Goal: Task Accomplishment & Management: Manage account settings

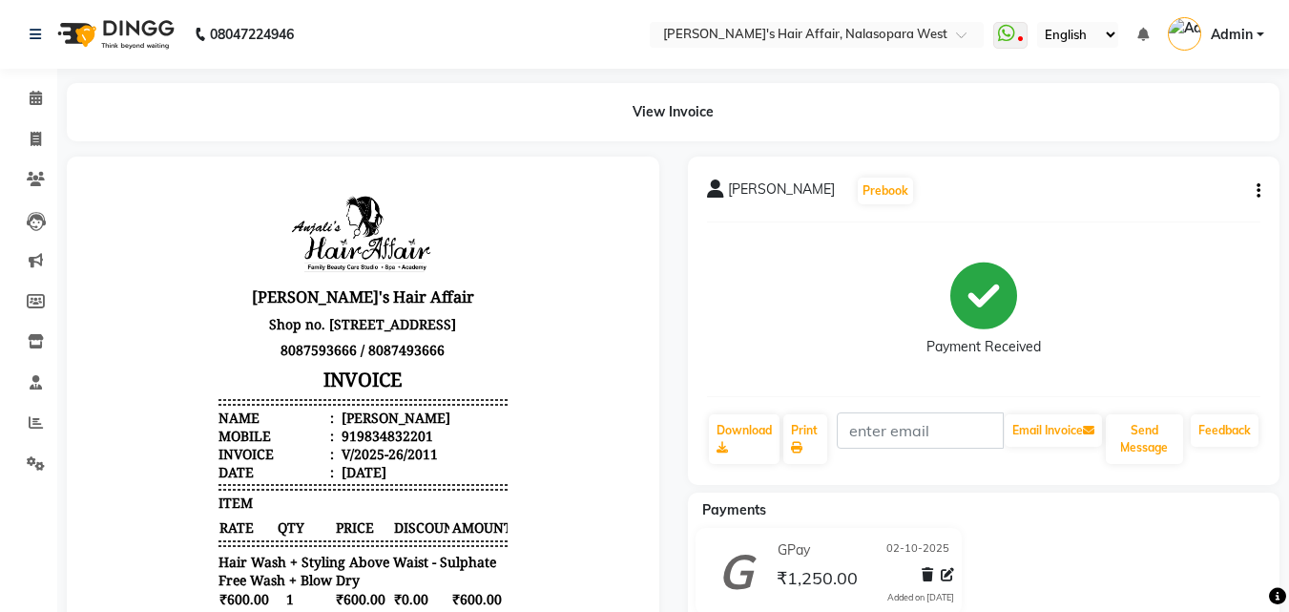
click at [1253, 189] on button "button" at bounding box center [1254, 191] width 11 height 20
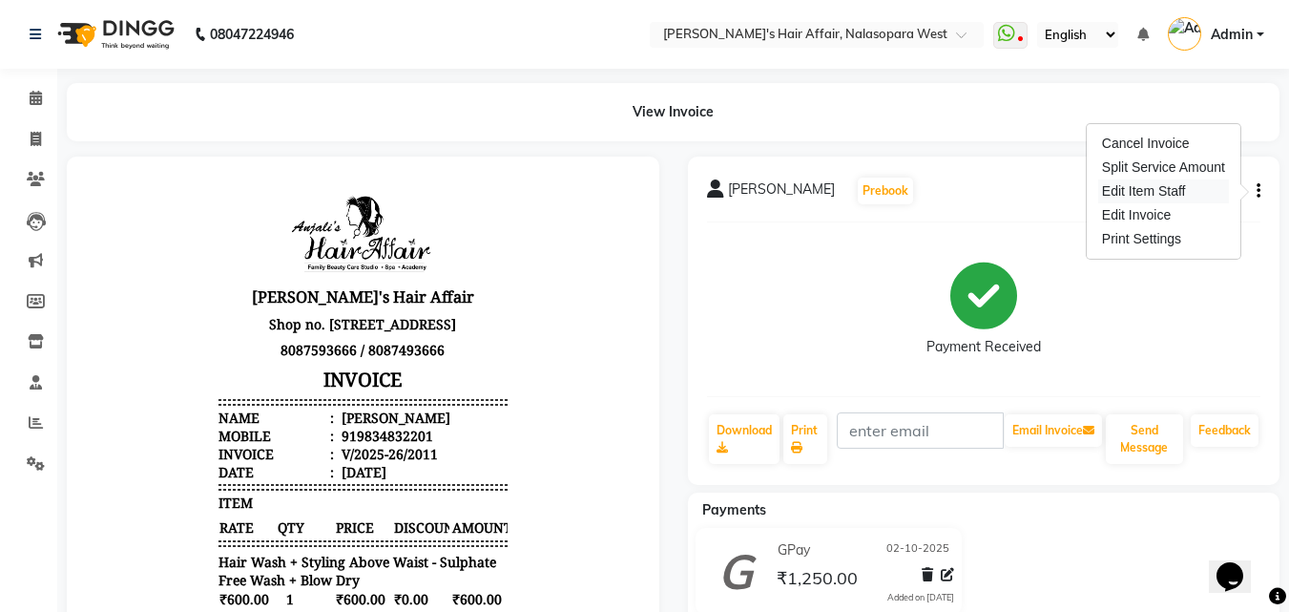
click at [1136, 196] on div "Edit Item Staff" at bounding box center [1163, 191] width 131 height 24
select select
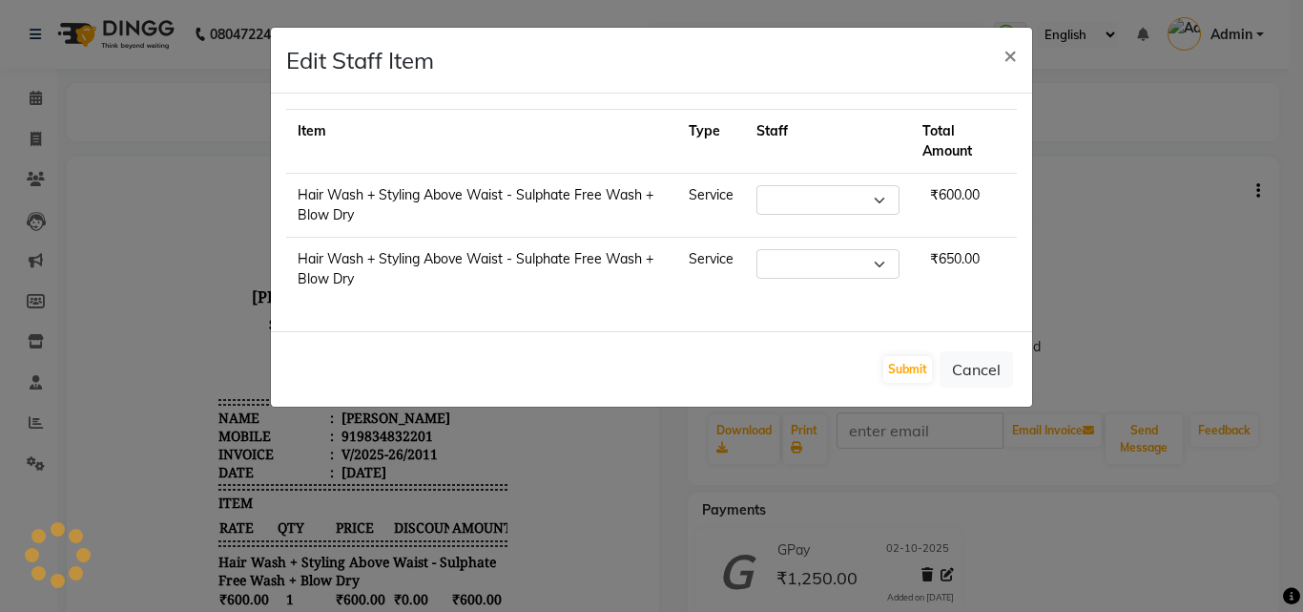
select select "81199"
select select "86313"
click at [1011, 53] on span "×" at bounding box center [1010, 54] width 13 height 29
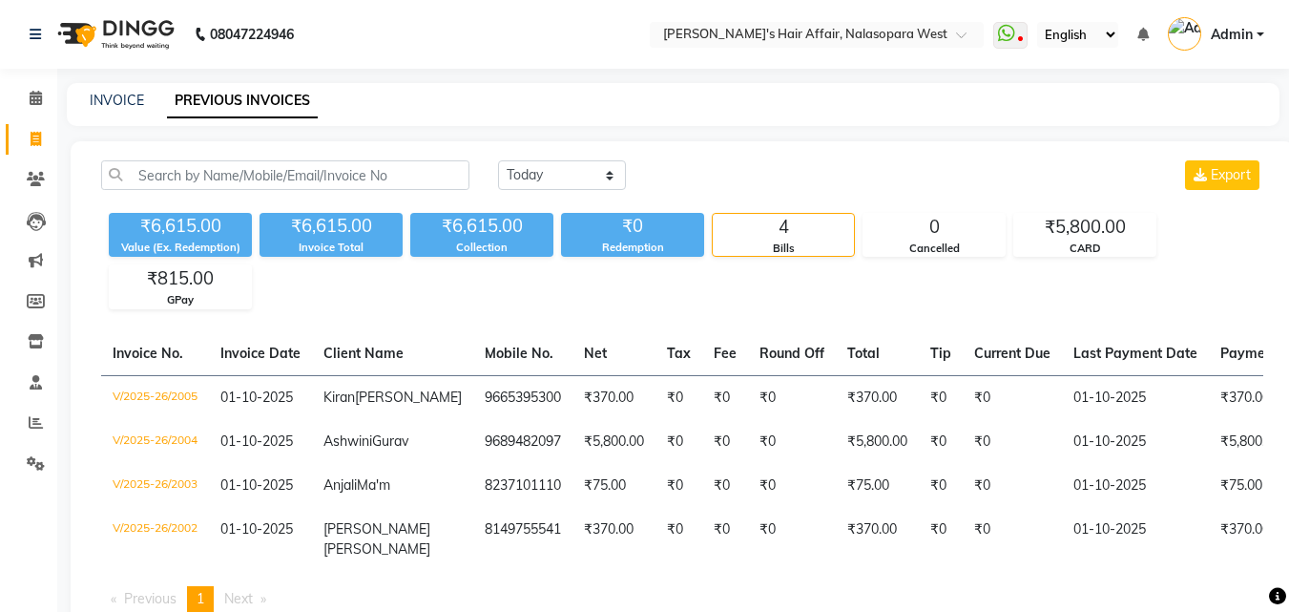
select select "[DATE]"
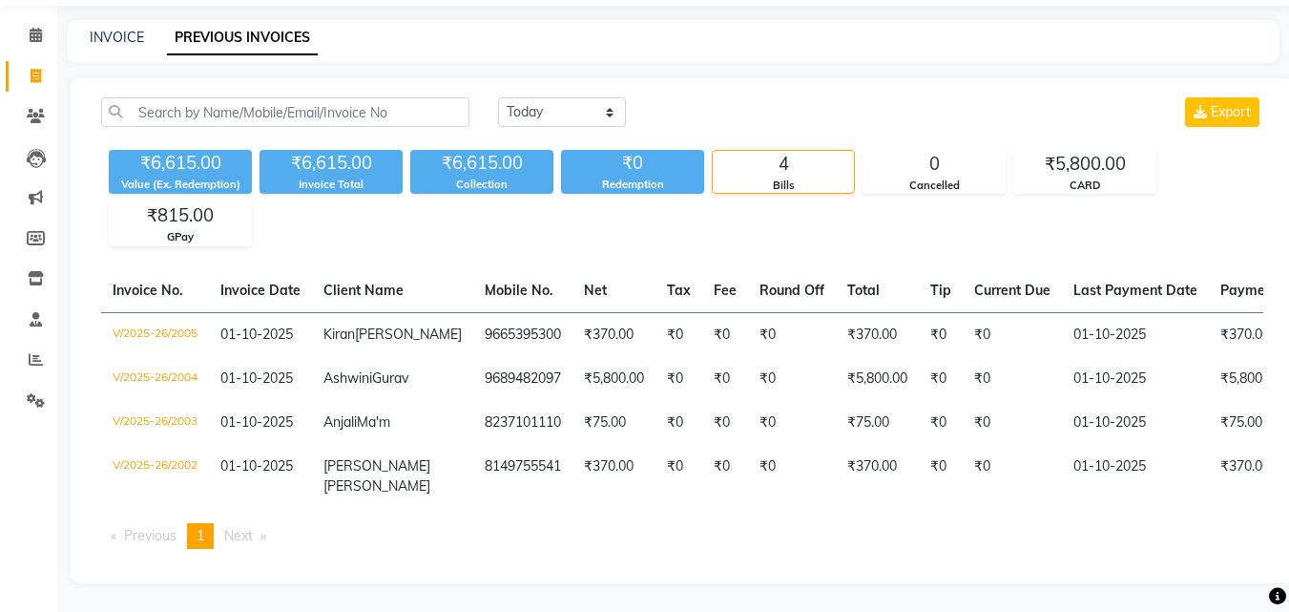
scroll to position [115, 0]
